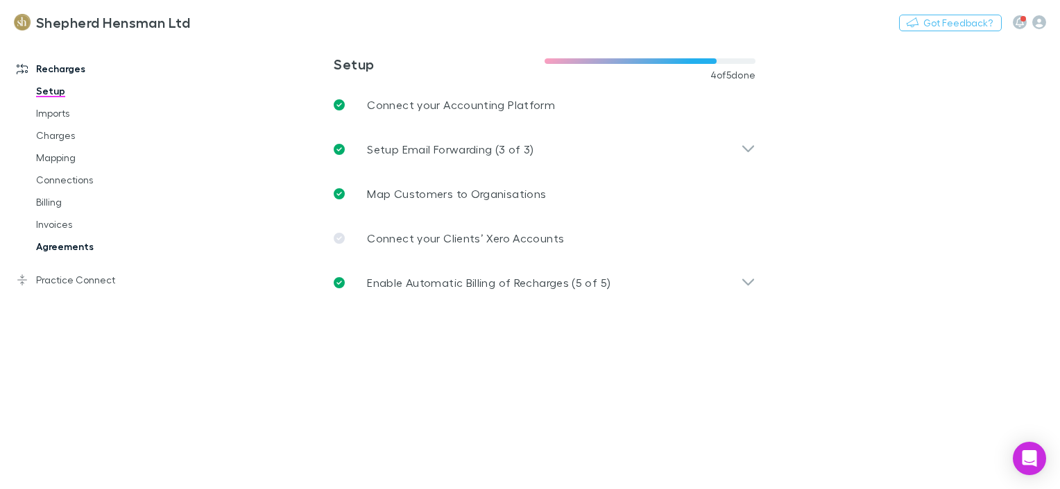
click at [57, 242] on link "Agreements" at bounding box center [102, 246] width 160 height 22
